Goal: Task Accomplishment & Management: Manage account settings

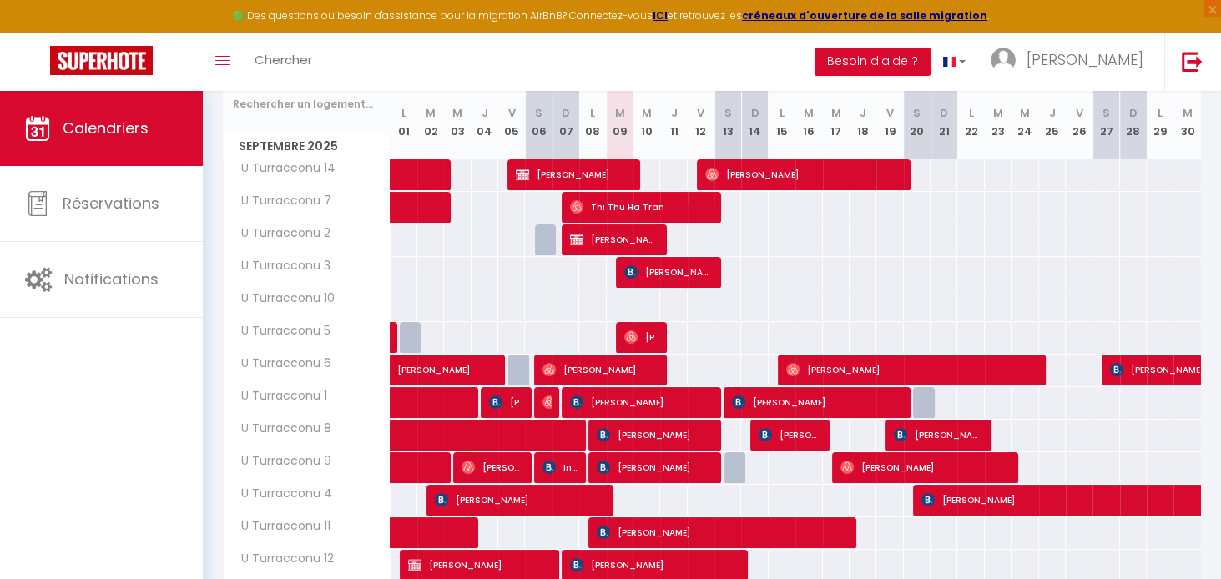
scroll to position [213, 0]
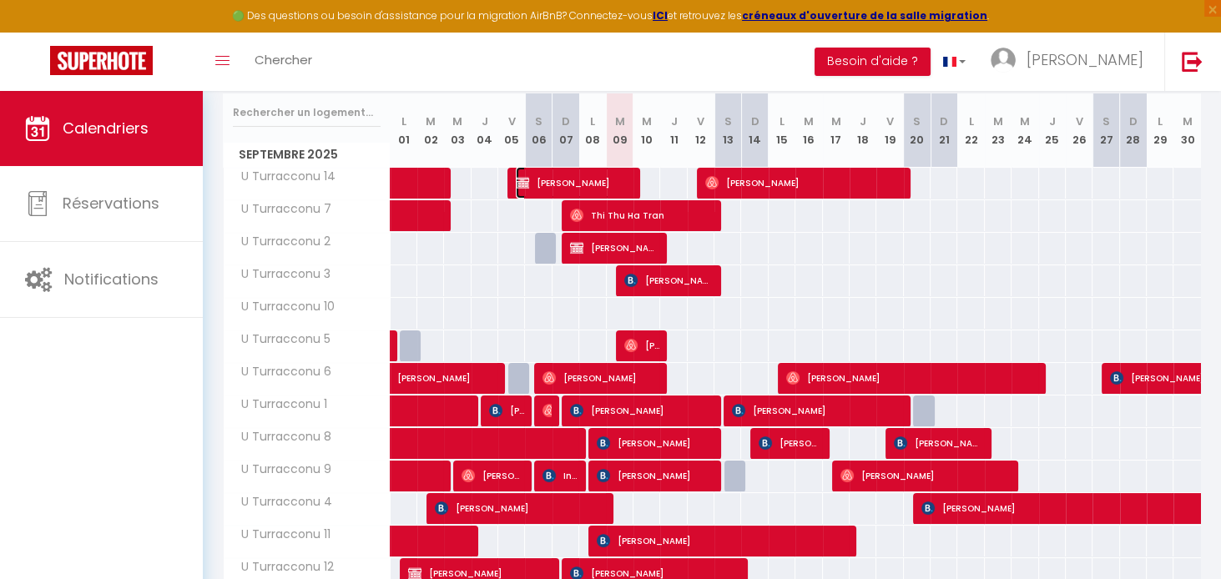
click at [609, 182] on span "[PERSON_NAME]" at bounding box center [574, 183] width 116 height 32
select select "OK"
select select "KO"
select select "0"
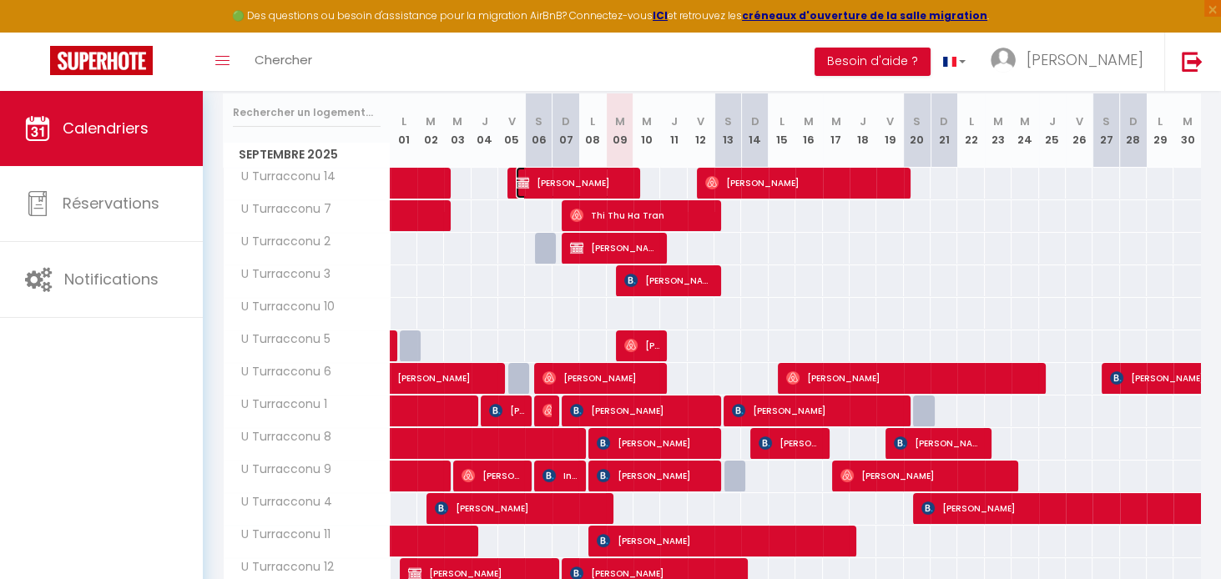
select select "1"
select select
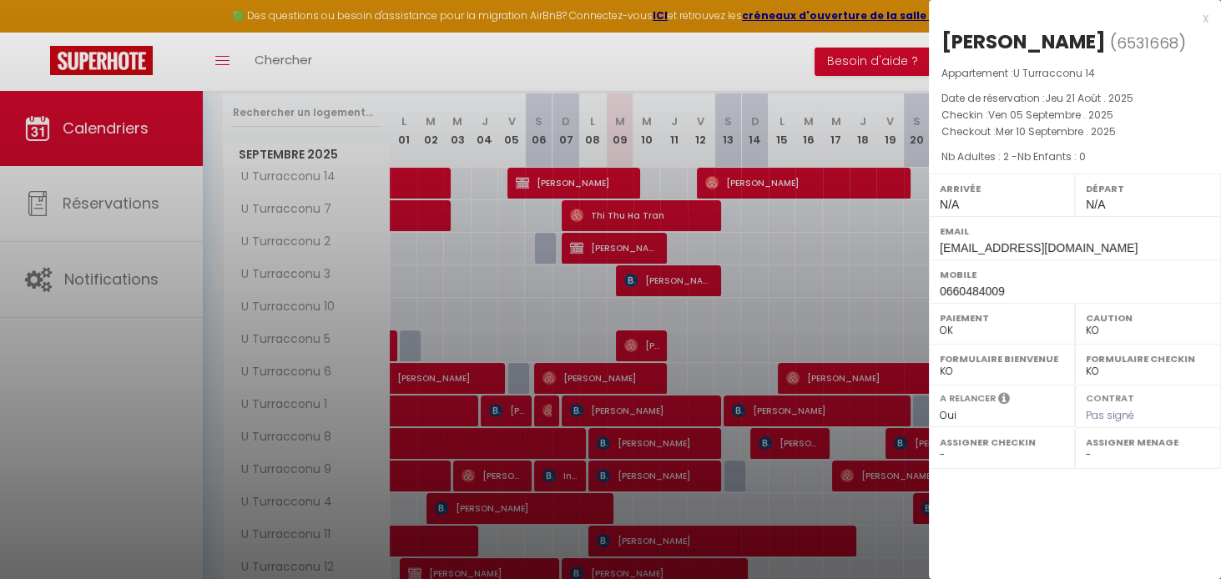
drag, startPoint x: 1207, startPoint y: 18, endPoint x: 798, endPoint y: 220, distance: 456.5
click at [1207, 18] on div "x" at bounding box center [1069, 18] width 280 height 20
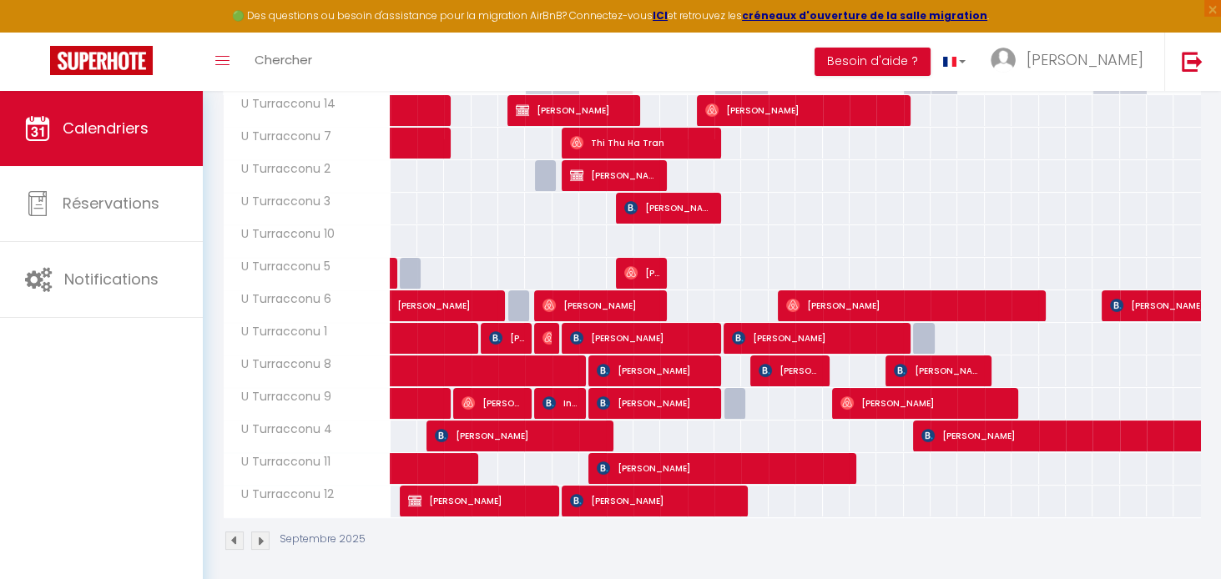
scroll to position [287, 0]
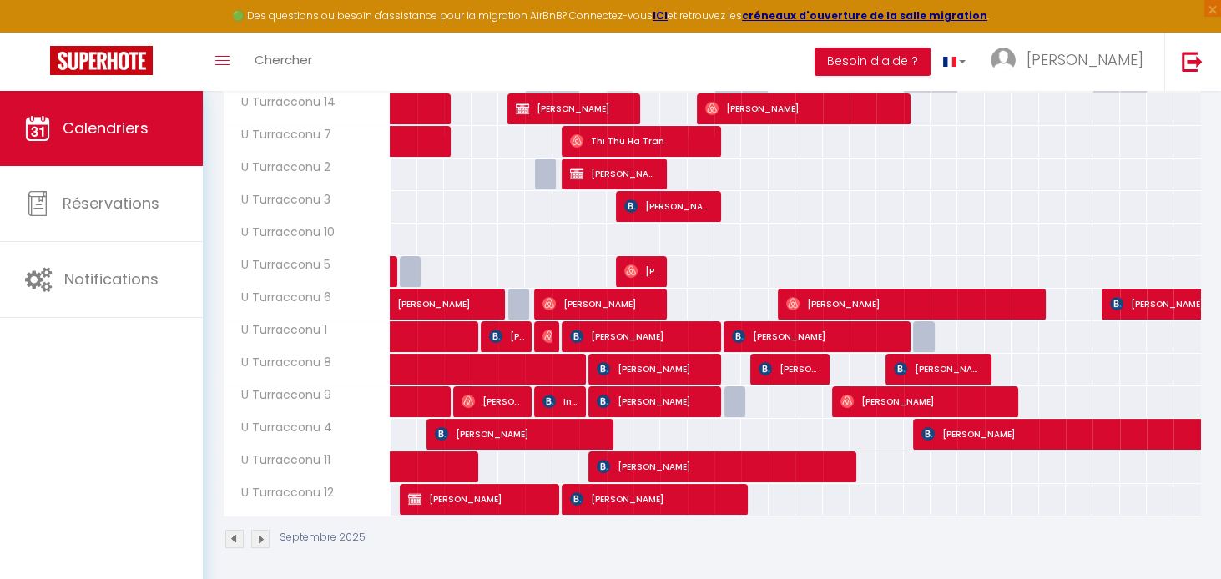
click at [261, 533] on img at bounding box center [260, 539] width 18 height 18
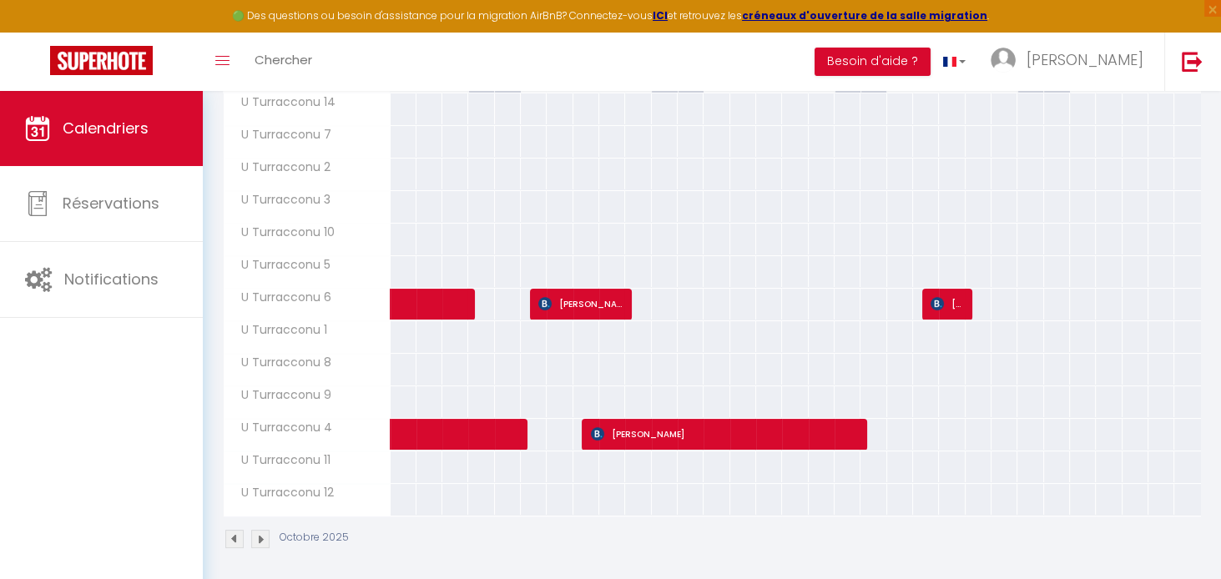
click at [261, 535] on img at bounding box center [260, 539] width 18 height 18
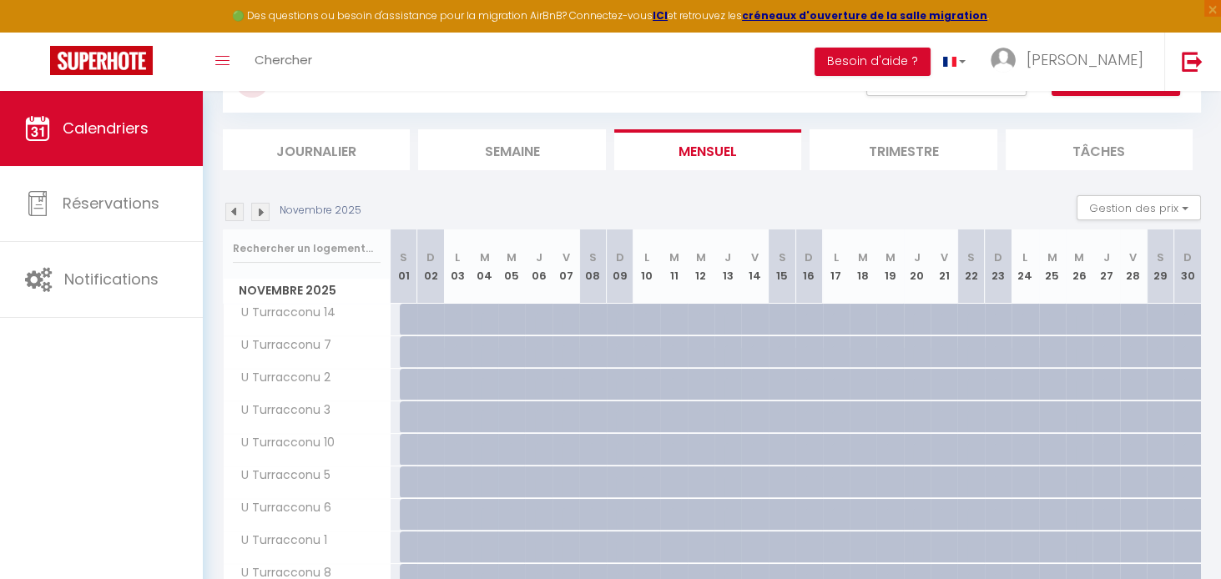
scroll to position [0, 0]
